Goal: Find specific page/section: Find specific page/section

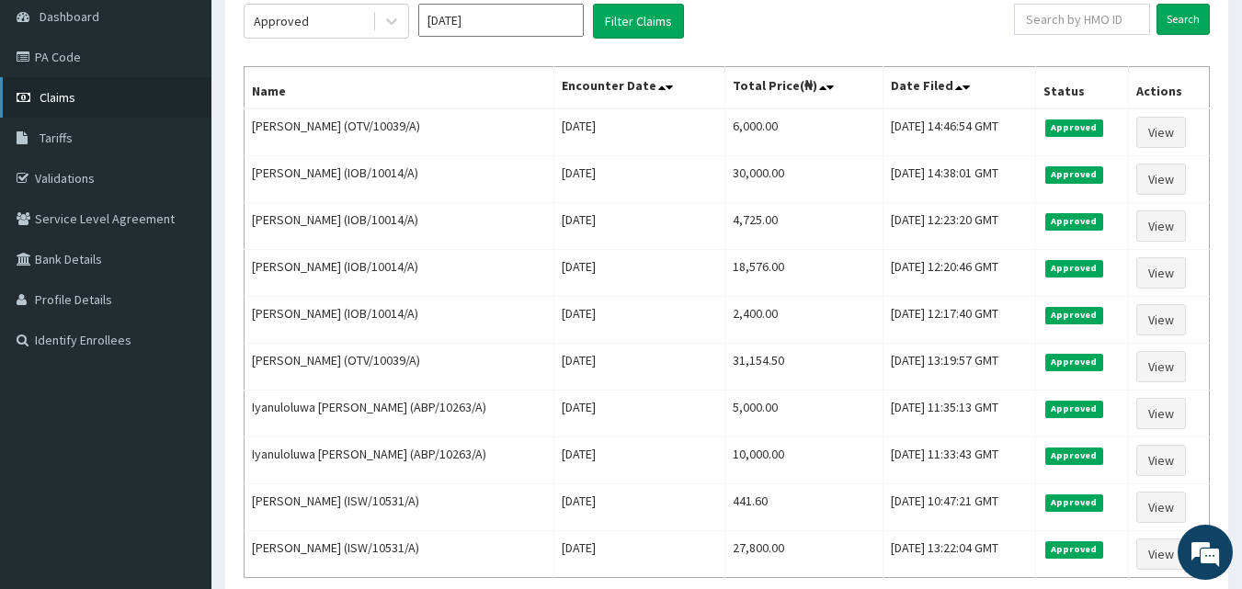
click at [58, 96] on span "Claims" at bounding box center [58, 97] width 36 height 17
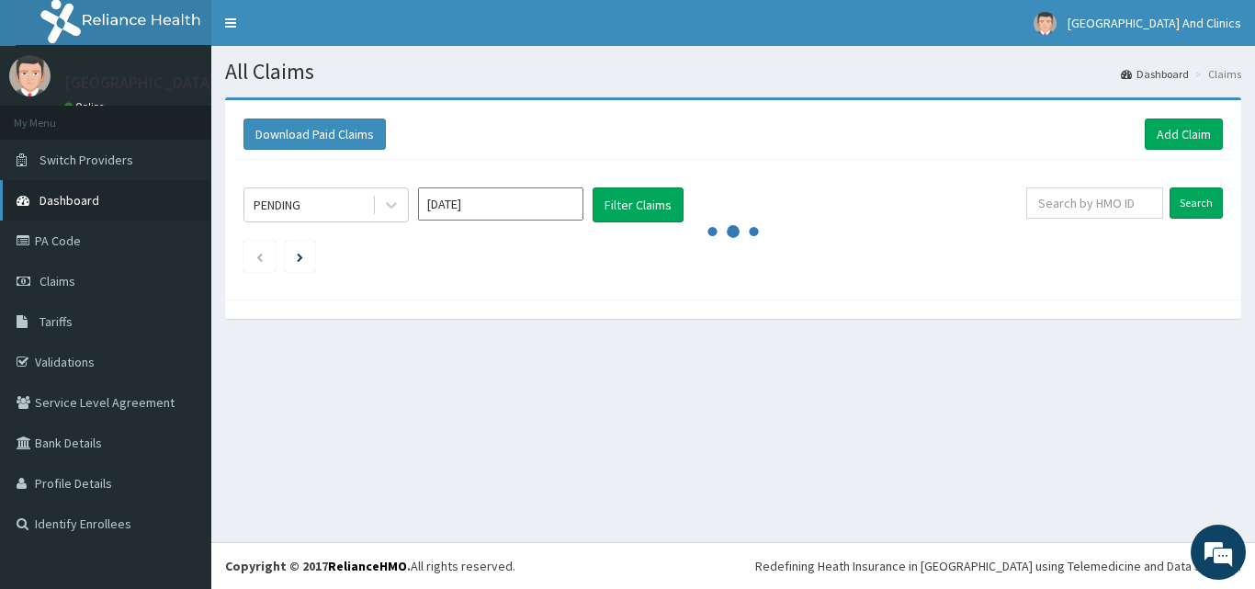
click at [62, 201] on span "Dashboard" at bounding box center [70, 200] width 60 height 17
